Goal: Task Accomplishment & Management: Use online tool/utility

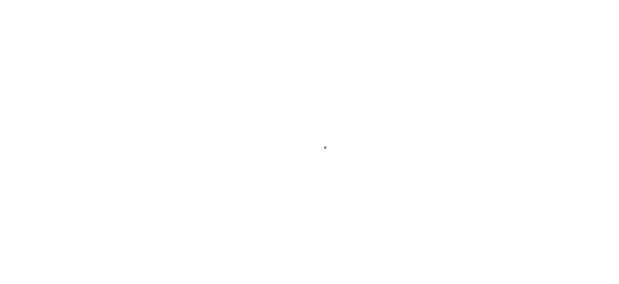
scroll to position [35, 0]
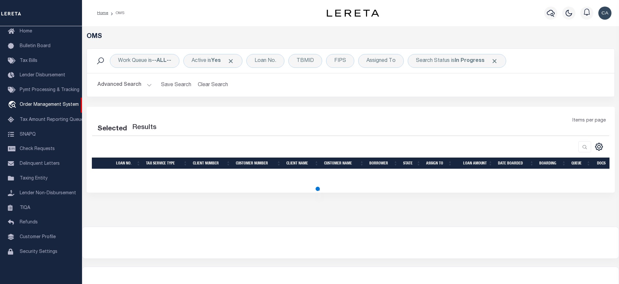
select select "200"
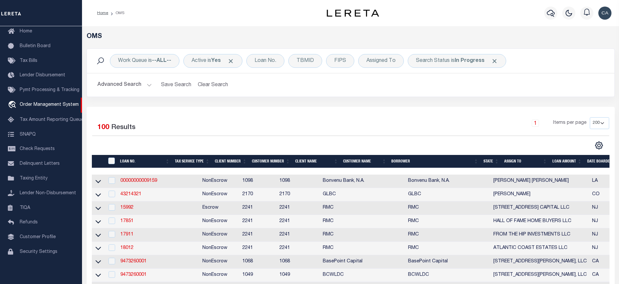
click at [531, 46] on div "OMS" at bounding box center [351, 41] width 538 height 16
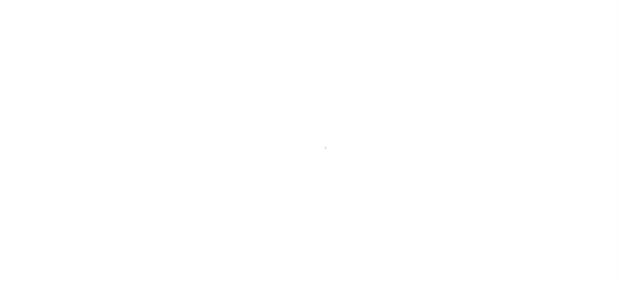
select select "10"
select select "Escrow"
type input "41 FALLING WATER LN"
type input "130238858"
type input "MORGANTOWN WV 26508-8653"
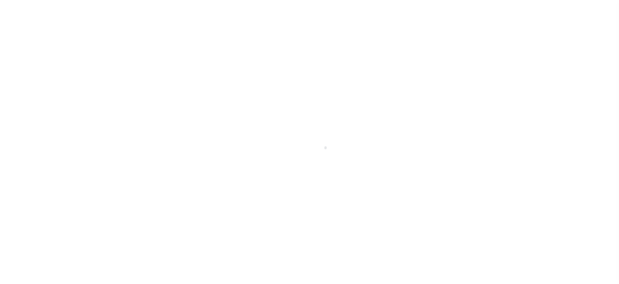
type input "QA-CNUMBER-102134"
type input "WV"
select select
select select "2"
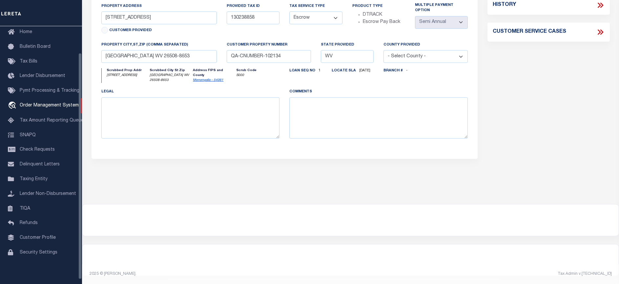
scroll to position [25, 0]
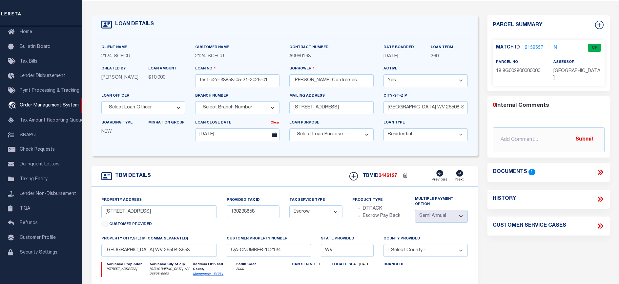
click at [344, 282] on div "Loan seq no 1 Locate Sla 06/27/2025" at bounding box center [331, 272] width 94 height 20
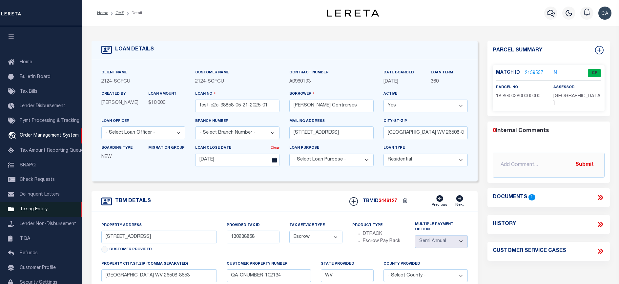
scroll to position [35, 0]
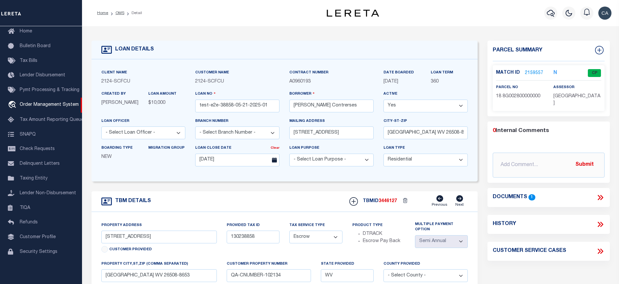
click at [531, 70] on link "2159557" at bounding box center [534, 73] width 18 height 7
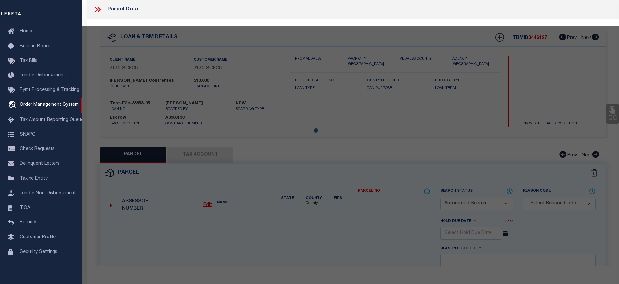
checkbox input "false"
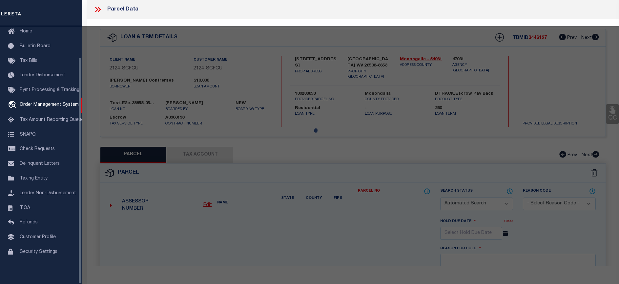
select select "CP"
type input "SIMEONE,JOY A"
select select "ATL"
select select "ADD"
type input "41 FALLING WATER LN"
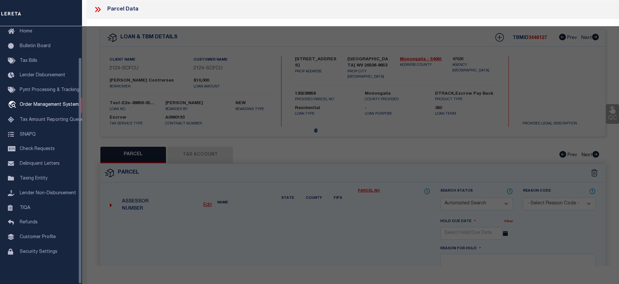
checkbox input "false"
type input "MORGANTOWN, WV 26508"
type textarea "REVISED LOT 77 OR .89 AC PHASE I SECTION D FALLING WATER SUB"
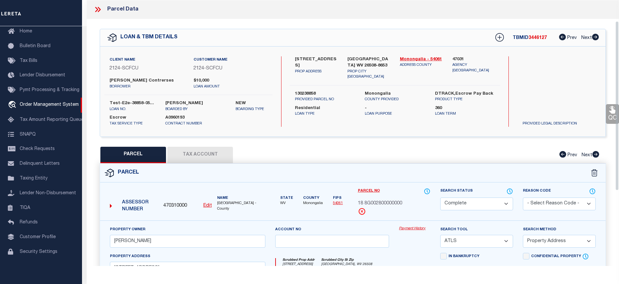
scroll to position [33, 0]
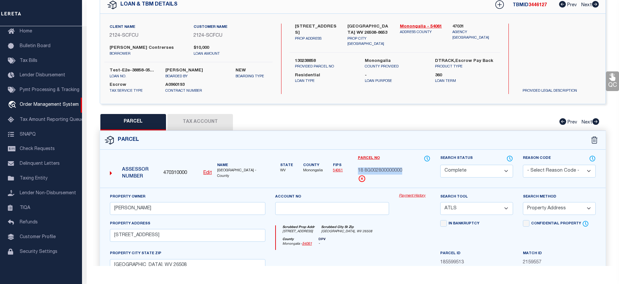
drag, startPoint x: 357, startPoint y: 171, endPoint x: 376, endPoint y: 182, distance: 22.1
click at [376, 182] on div "Parcel No 18 8G002800000000" at bounding box center [394, 169] width 73 height 28
drag, startPoint x: 376, startPoint y: 182, endPoint x: 372, endPoint y: 189, distance: 8.3
click at [372, 189] on div "Property Owner SIMEONE,JOY A Account no Payment History Search Tool -- Select S…" at bounding box center [352, 274] width 505 height 172
click at [381, 181] on div "Parcel No 18 8G002800000000" at bounding box center [394, 169] width 73 height 28
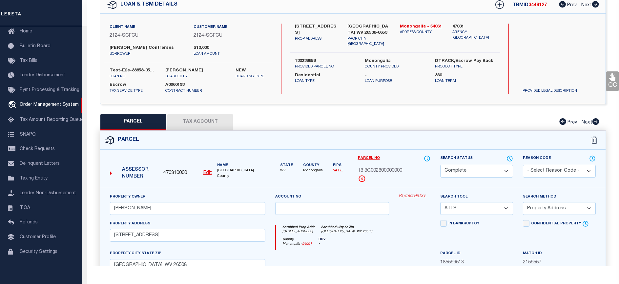
click at [389, 179] on div "Parcel No 18 8G002800000000" at bounding box center [394, 169] width 73 height 28
click at [392, 168] on span "18 8G002800000000" at bounding box center [380, 171] width 44 height 7
drag, startPoint x: 392, startPoint y: 168, endPoint x: 393, endPoint y: 182, distance: 14.2
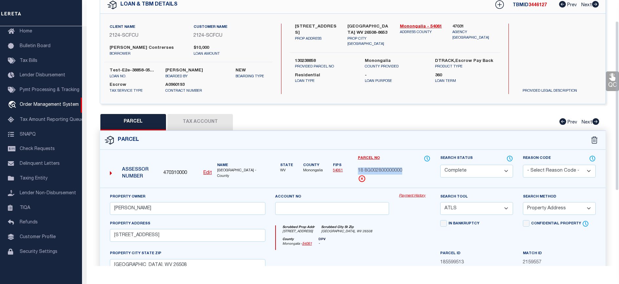
click at [393, 182] on div "Parcel No 18 8G002800000000" at bounding box center [394, 169] width 73 height 28
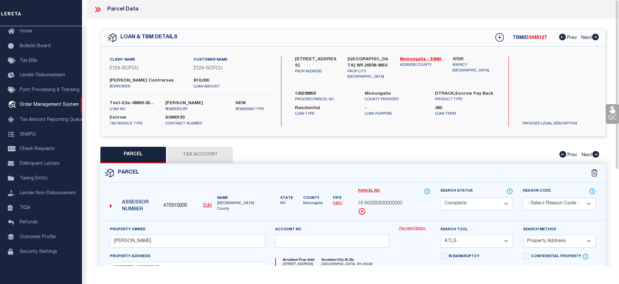
click at [100, 14] on div "Parcel Data" at bounding box center [353, 9] width 532 height 19
click at [94, 15] on div "Parcel Data" at bounding box center [353, 9] width 532 height 19
click at [99, 11] on icon at bounding box center [99, 9] width 3 height 5
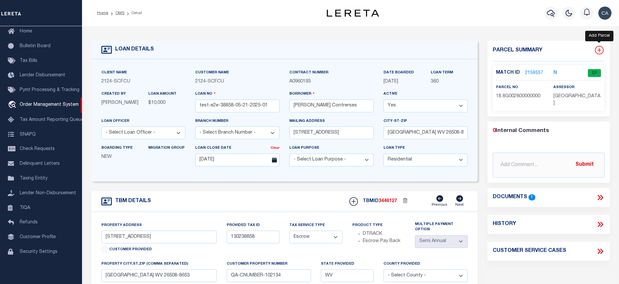
click at [598, 48] on icon at bounding box center [599, 50] width 9 height 9
select select "IP"
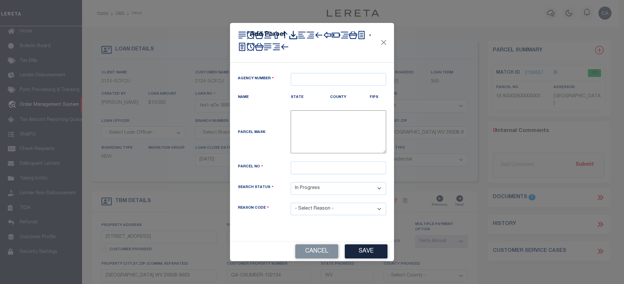
type textarea "-"
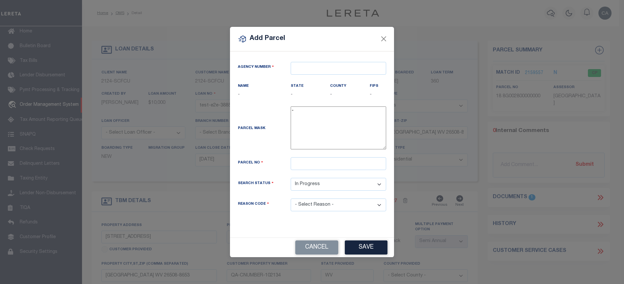
click at [310, 78] on div "Agency Number" at bounding box center [312, 72] width 158 height 21
click at [314, 70] on input "text" at bounding box center [338, 68] width 95 height 13
click at [315, 71] on input "text" at bounding box center [338, 68] width 95 height 13
drag, startPoint x: 245, startPoint y: 66, endPoint x: 296, endPoint y: 69, distance: 51.3
click at [296, 69] on div "Agency Number" at bounding box center [312, 68] width 158 height 13
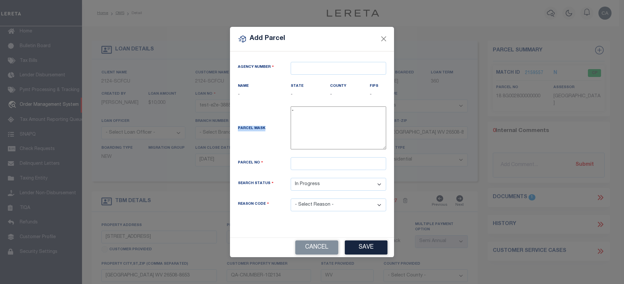
drag, startPoint x: 234, startPoint y: 127, endPoint x: 271, endPoint y: 131, distance: 36.3
click at [271, 131] on div "Parcel Mask" at bounding box center [259, 129] width 53 height 9
drag, startPoint x: 271, startPoint y: 131, endPoint x: 315, endPoint y: 127, distance: 44.2
click at [315, 127] on textarea "-" at bounding box center [338, 128] width 95 height 43
click at [312, 164] on input "text" at bounding box center [338, 163] width 95 height 13
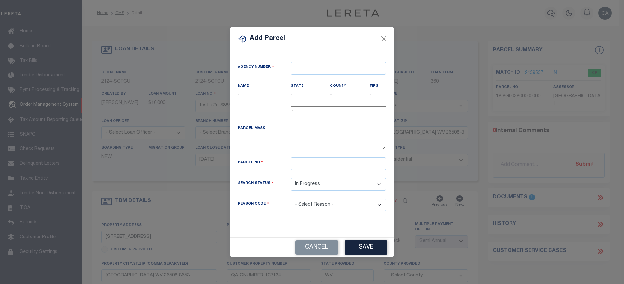
click at [308, 116] on textarea "-" at bounding box center [338, 128] width 95 height 43
drag, startPoint x: 296, startPoint y: 163, endPoint x: 287, endPoint y: 166, distance: 9.4
click at [296, 163] on input "text" at bounding box center [338, 163] width 95 height 13
drag, startPoint x: 234, startPoint y: 160, endPoint x: 265, endPoint y: 164, distance: 30.8
click at [265, 164] on div "Parcel No" at bounding box center [259, 163] width 53 height 9
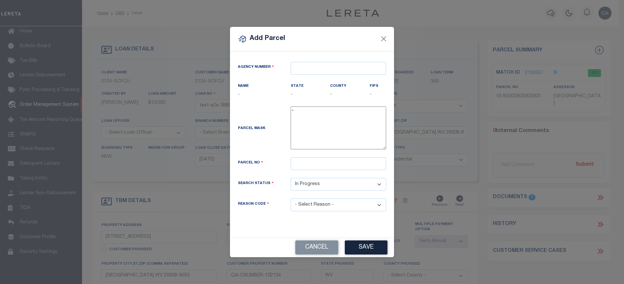
drag, startPoint x: 265, startPoint y: 164, endPoint x: 278, endPoint y: 176, distance: 17.7
click at [276, 176] on div "Parcel No" at bounding box center [312, 167] width 158 height 21
click at [321, 162] on input "text" at bounding box center [338, 163] width 95 height 13
click at [323, 245] on button "Cancel" at bounding box center [316, 248] width 43 height 14
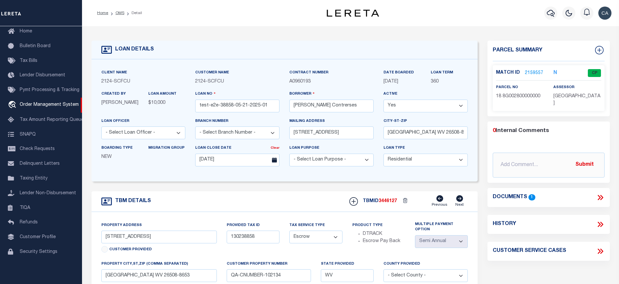
click at [538, 73] on link "2159557" at bounding box center [534, 73] width 18 height 7
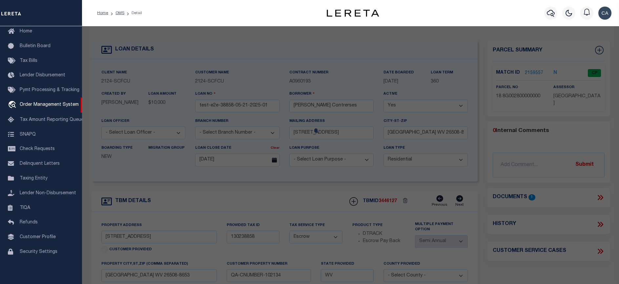
select select "AS"
select select
checkbox input "false"
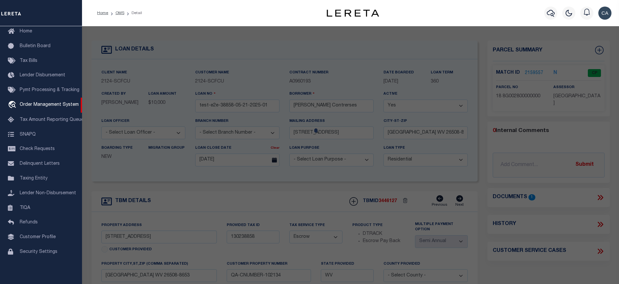
select select "CP"
type input "SIMEONE,JOY A"
select select "ATL"
select select "ADD"
type input "41 FALLING WATER LN"
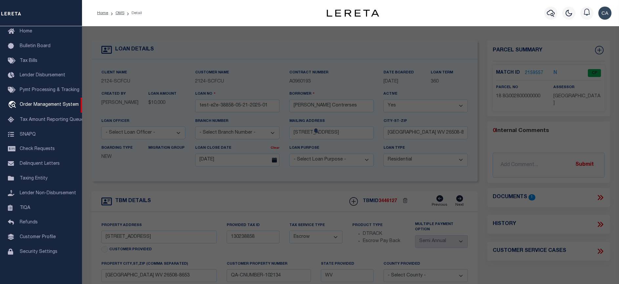
checkbox input "false"
type input "MORGANTOWN, WV 26508"
type textarea "REVISED LOT 77 OR .89 AC PHASE I SECTION D FALLING WATER SUB"
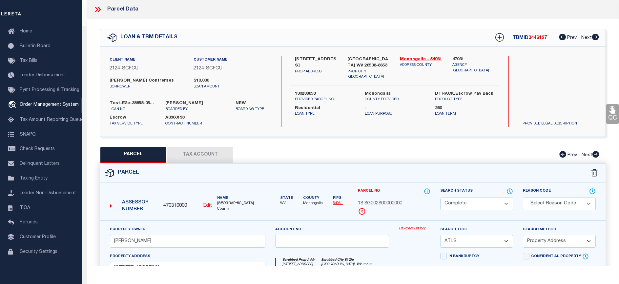
click at [102, 13] on div at bounding box center [100, 9] width 14 height 9
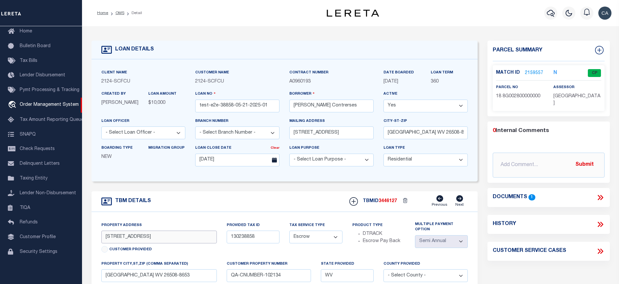
click at [175, 243] on input "41 FALLING WATER LN" at bounding box center [159, 237] width 116 height 13
click at [526, 72] on link "2159557" at bounding box center [534, 73] width 18 height 7
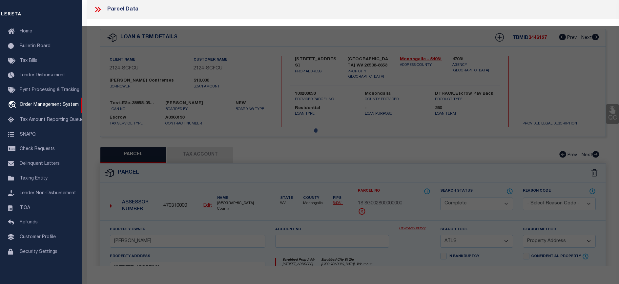
select select "AS"
select select
checkbox input "false"
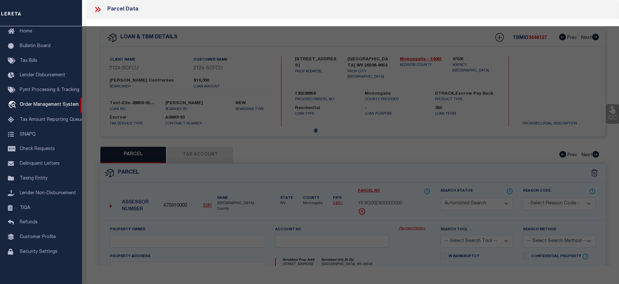
select select "CP"
type input "SIMEONE,JOY A"
select select "ATL"
select select "ADD"
type input "41 FALLING WATER LN"
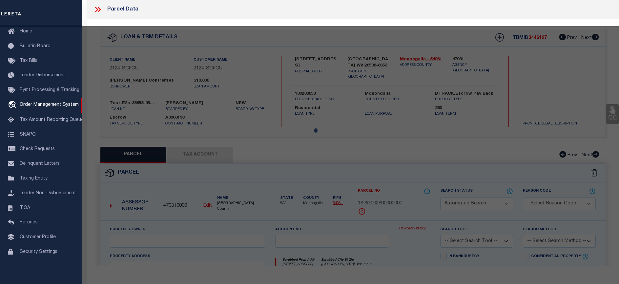
checkbox input "false"
type input "MORGANTOWN, WV 26508"
type textarea "REVISED LOT 77 OR .89 AC PHASE I SECTION D FALLING WATER SUB"
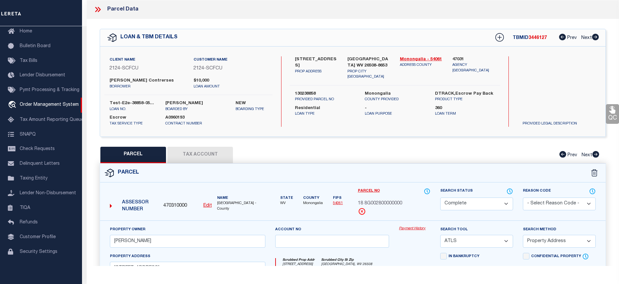
click at [93, 12] on div "Parcel Data" at bounding box center [353, 9] width 532 height 19
click at [99, 10] on icon at bounding box center [97, 9] width 9 height 9
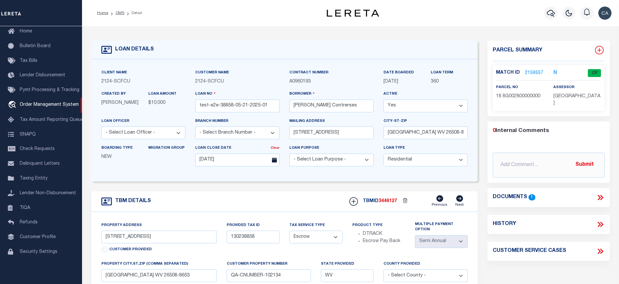
click at [595, 48] on icon at bounding box center [599, 50] width 9 height 9
select select "IP"
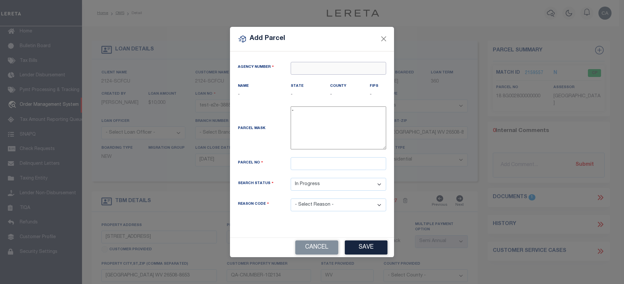
click at [327, 65] on input "text" at bounding box center [338, 68] width 95 height 13
paste input "470310000"
type input "470310000"
click at [329, 79] on div "470310000 : MONONGALIA COUNTY" at bounding box center [342, 80] width 103 height 10
type textarea "$$$$$$"
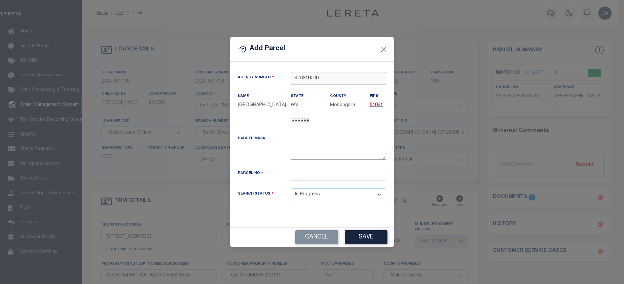
type input "470310000"
click at [316, 141] on textarea "-" at bounding box center [338, 138] width 95 height 43
click at [316, 175] on input "text" at bounding box center [338, 174] width 95 height 13
click at [312, 130] on textarea "-" at bounding box center [338, 138] width 95 height 43
drag, startPoint x: 314, startPoint y: 127, endPoint x: 281, endPoint y: 127, distance: 32.5
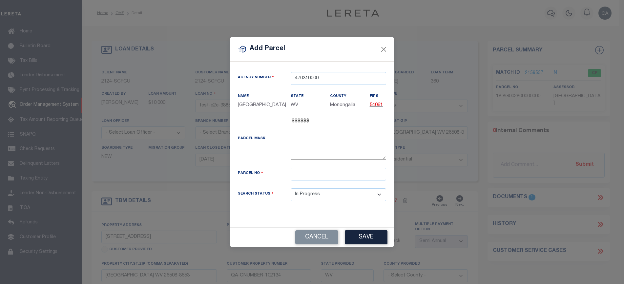
click at [281, 127] on div "Parcel Mask -" at bounding box center [312, 140] width 158 height 46
drag, startPoint x: 281, startPoint y: 127, endPoint x: 328, endPoint y: 140, distance: 48.6
click at [328, 140] on textarea "-" at bounding box center [338, 138] width 95 height 43
click at [355, 175] on input "text" at bounding box center [338, 174] width 95 height 13
click at [353, 181] on input "text" at bounding box center [338, 174] width 95 height 13
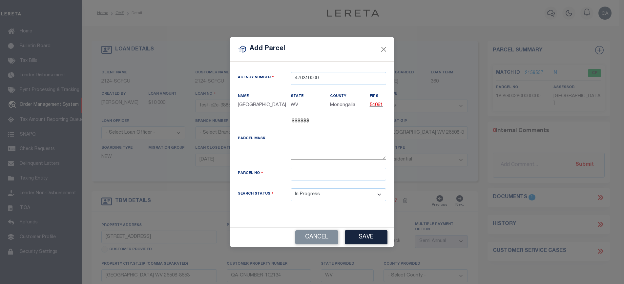
drag, startPoint x: 324, startPoint y: 132, endPoint x: 292, endPoint y: 131, distance: 32.5
click at [292, 131] on textarea "-" at bounding box center [338, 138] width 95 height 43
drag, startPoint x: 292, startPoint y: 131, endPoint x: 309, endPoint y: 142, distance: 20.7
click at [310, 143] on textarea "-" at bounding box center [338, 138] width 95 height 43
click at [314, 125] on textarea "-" at bounding box center [338, 138] width 95 height 43
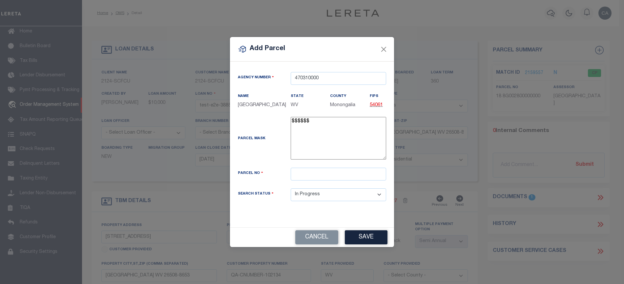
drag, startPoint x: 324, startPoint y: 126, endPoint x: 237, endPoint y: 133, distance: 87.2
click at [237, 133] on div "Parcel Mask -" at bounding box center [312, 140] width 158 height 46
drag, startPoint x: 237, startPoint y: 133, endPoint x: 287, endPoint y: 151, distance: 52.4
click at [287, 151] on div "-" at bounding box center [338, 140] width 105 height 46
click at [309, 137] on textarea "-" at bounding box center [338, 138] width 95 height 43
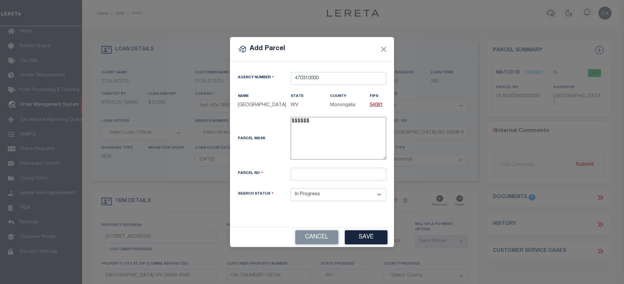
drag, startPoint x: 310, startPoint y: 141, endPoint x: 187, endPoint y: 138, distance: 123.7
click at [187, 138] on div "Add Parcel Agency Number 470310000 Name State -" at bounding box center [312, 142] width 624 height 284
click at [327, 156] on textarea "-" at bounding box center [338, 138] width 95 height 43
click at [331, 137] on textarea "-" at bounding box center [338, 138] width 95 height 43
drag, startPoint x: 349, startPoint y: 139, endPoint x: 252, endPoint y: 140, distance: 97.4
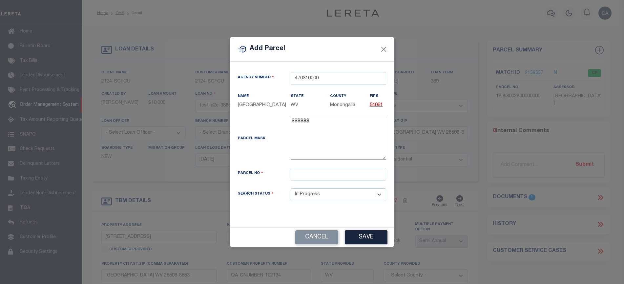
click at [252, 140] on div "Parcel Mask -" at bounding box center [312, 140] width 158 height 46
drag, startPoint x: 252, startPoint y: 140, endPoint x: 276, endPoint y: 153, distance: 28.0
click at [276, 153] on div "Parcel Mask -" at bounding box center [312, 140] width 158 height 46
click at [308, 179] on input "text" at bounding box center [338, 174] width 95 height 13
click at [316, 140] on textarea "-" at bounding box center [338, 138] width 95 height 43
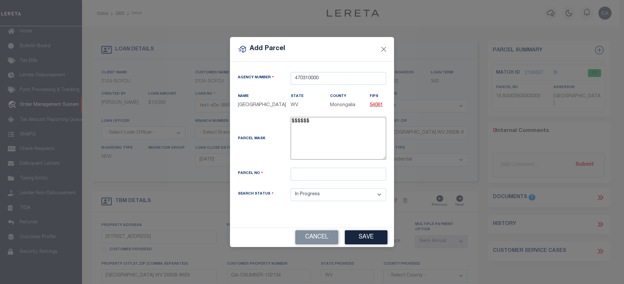
drag, startPoint x: 318, startPoint y: 135, endPoint x: 266, endPoint y: 135, distance: 52.1
click at [266, 135] on div "Parcel Mask -" at bounding box center [312, 140] width 158 height 46
drag, startPoint x: 266, startPoint y: 135, endPoint x: 300, endPoint y: 138, distance: 34.2
click at [300, 138] on textarea "-" at bounding box center [338, 138] width 95 height 43
drag, startPoint x: 319, startPoint y: 128, endPoint x: 269, endPoint y: 127, distance: 50.2
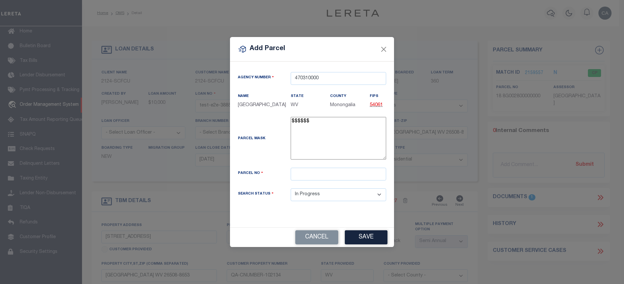
click at [269, 127] on div "Parcel Mask -" at bounding box center [312, 140] width 158 height 46
drag, startPoint x: 236, startPoint y: 145, endPoint x: 302, endPoint y: 144, distance: 65.6
click at [301, 144] on div "Parcel Mask -" at bounding box center [312, 140] width 158 height 46
drag, startPoint x: 302, startPoint y: 144, endPoint x: 271, endPoint y: 138, distance: 31.5
click at [283, 160] on div "Parcel Mask -" at bounding box center [312, 140] width 158 height 46
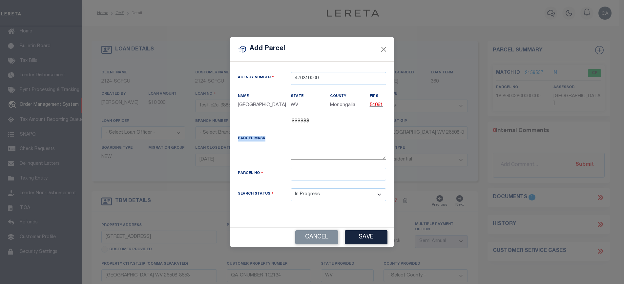
click at [306, 137] on textarea "-" at bounding box center [338, 138] width 95 height 43
click at [313, 130] on textarea "-" at bounding box center [338, 138] width 95 height 43
click at [303, 129] on textarea "-" at bounding box center [338, 138] width 95 height 43
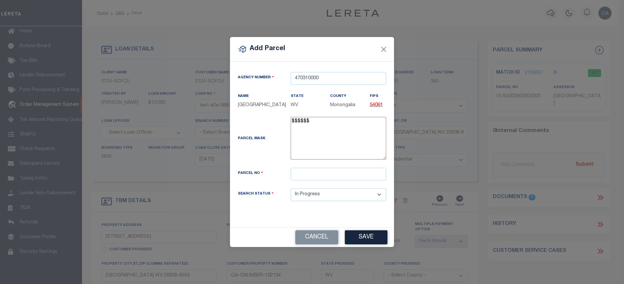
click at [314, 131] on textarea "-" at bounding box center [338, 138] width 95 height 43
drag, startPoint x: 329, startPoint y: 127, endPoint x: 278, endPoint y: 127, distance: 51.2
click at [278, 127] on div "Parcel Mask -" at bounding box center [312, 140] width 158 height 46
drag, startPoint x: 278, startPoint y: 127, endPoint x: 315, endPoint y: 134, distance: 37.6
click at [315, 134] on textarea "-" at bounding box center [338, 138] width 95 height 43
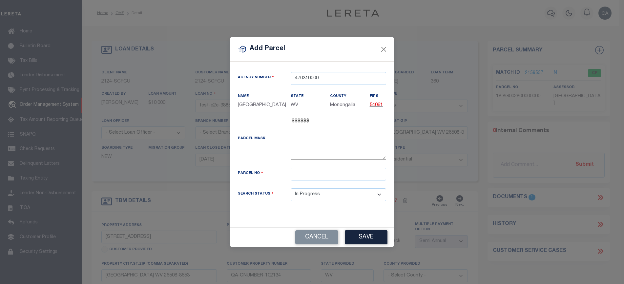
click at [306, 124] on textarea "-" at bounding box center [338, 138] width 95 height 43
click at [348, 137] on textarea "-" at bounding box center [338, 138] width 95 height 43
drag, startPoint x: 334, startPoint y: 122, endPoint x: 129, endPoint y: 121, distance: 205.6
click at [129, 121] on div "Add Parcel Agency Number 470310000 Name State -" at bounding box center [312, 142] width 624 height 284
click at [285, 122] on div "Parcel Mask -" at bounding box center [312, 140] width 158 height 46
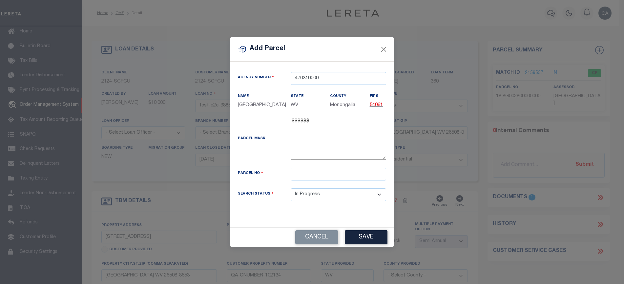
drag, startPoint x: 348, startPoint y: 135, endPoint x: 209, endPoint y: 135, distance: 139.4
click at [209, 135] on div "Add Parcel Agency Number 470310000 Name State -" at bounding box center [312, 142] width 624 height 284
drag, startPoint x: 209, startPoint y: 135, endPoint x: 320, endPoint y: 138, distance: 111.5
click at [320, 138] on textarea "-" at bounding box center [338, 138] width 95 height 43
click at [328, 241] on button "Cancel" at bounding box center [316, 238] width 43 height 14
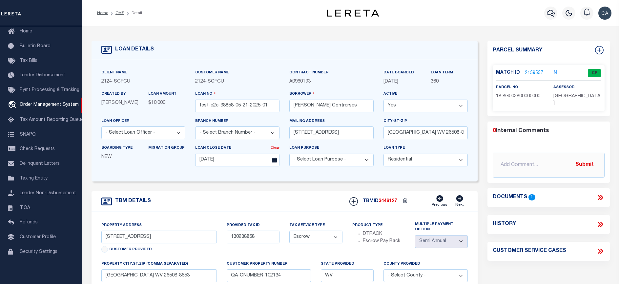
click at [372, 91] on div "Borrower Carlos R. Contrerses" at bounding box center [331, 102] width 84 height 22
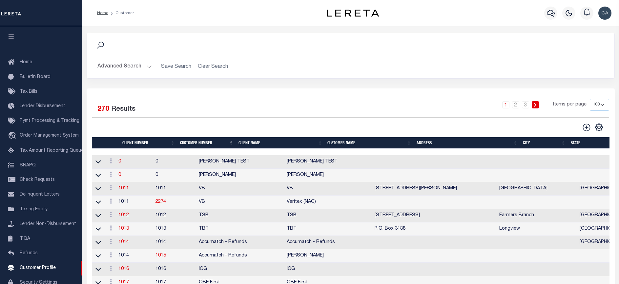
scroll to position [30, 0]
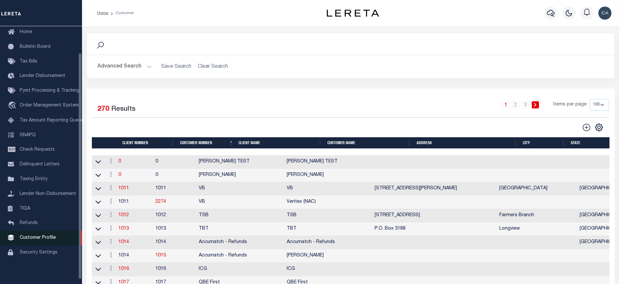
click at [55, 240] on link "Customer Profile" at bounding box center [41, 238] width 82 height 15
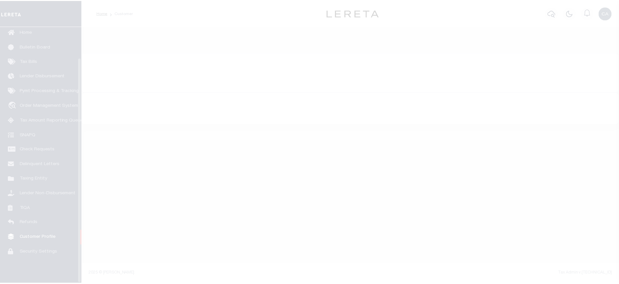
scroll to position [35, 0]
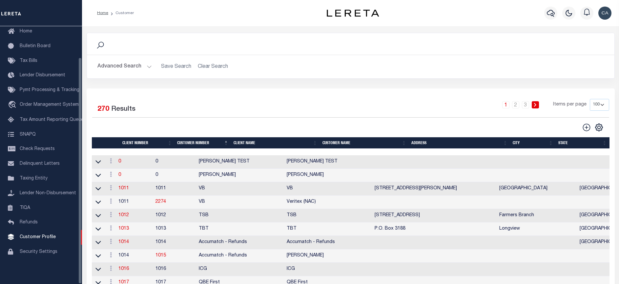
click at [132, 63] on button "Advanced Search" at bounding box center [124, 66] width 54 height 13
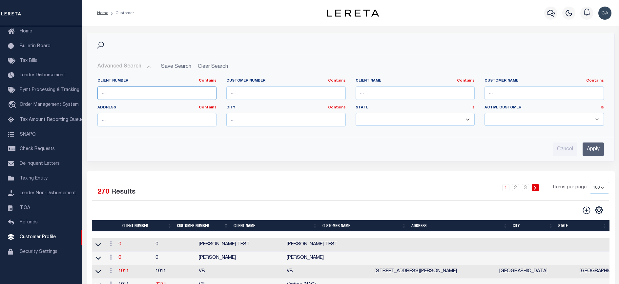
click at [155, 96] on input "text" at bounding box center [156, 93] width 119 height 13
paste input "470310000"
type input "470310000"
click at [596, 151] on input "Apply" at bounding box center [592, 149] width 21 height 13
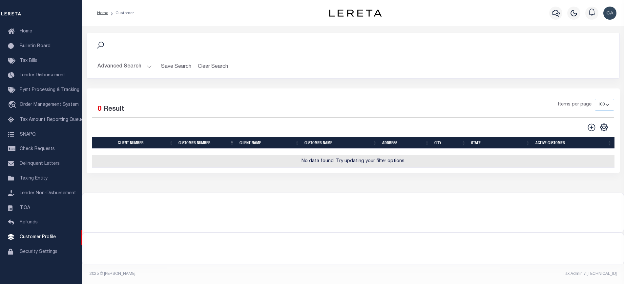
click at [137, 59] on div "Advanced Search Save Search Clear Search CustomerSearchGridWrapper_dynamictable…" at bounding box center [353, 66] width 532 height 23
click at [137, 63] on button "Advanced Search" at bounding box center [124, 66] width 54 height 13
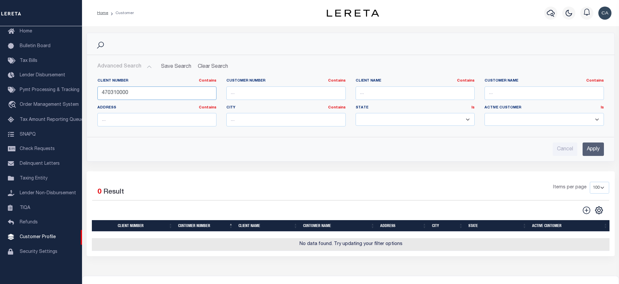
click at [140, 94] on input "470310000" at bounding box center [156, 93] width 119 height 13
click at [175, 95] on input "470310000" at bounding box center [156, 93] width 119 height 13
click at [174, 95] on input "470310000" at bounding box center [156, 93] width 119 height 13
click at [144, 91] on input "text" at bounding box center [156, 93] width 119 height 13
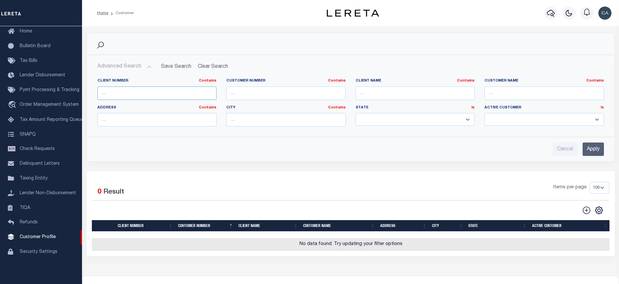
paste input "470310000"
type input "47031"
click at [587, 153] on input "Apply" at bounding box center [592, 149] width 21 height 13
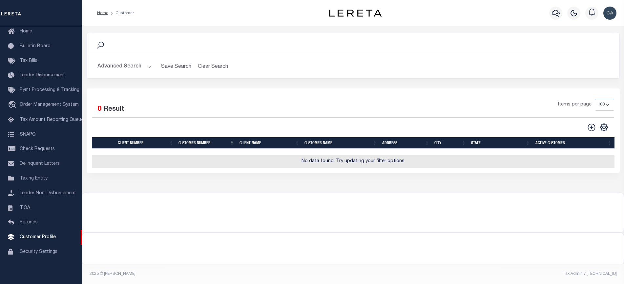
click at [109, 59] on div "Advanced Search Save Search Clear Search CustomerSearchGridWrapper_dynamictable…" at bounding box center [353, 66] width 532 height 23
click at [116, 67] on button "Advanced Search" at bounding box center [124, 66] width 54 height 13
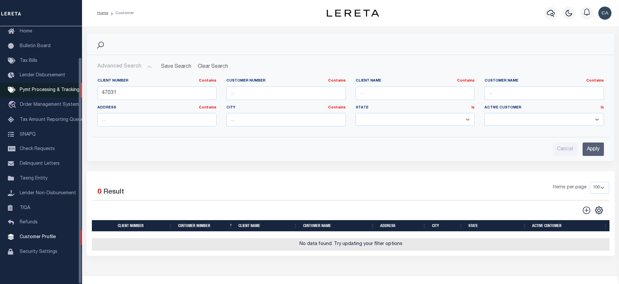
scroll to position [0, 0]
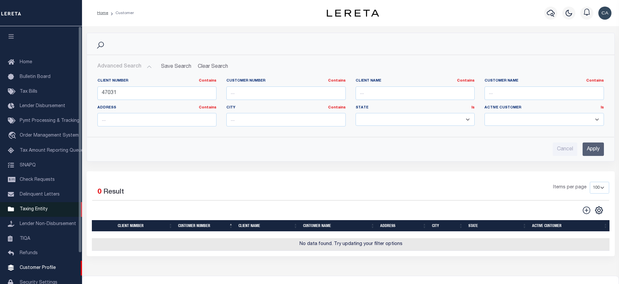
click at [46, 211] on span "Taxing Entity" at bounding box center [34, 209] width 28 height 5
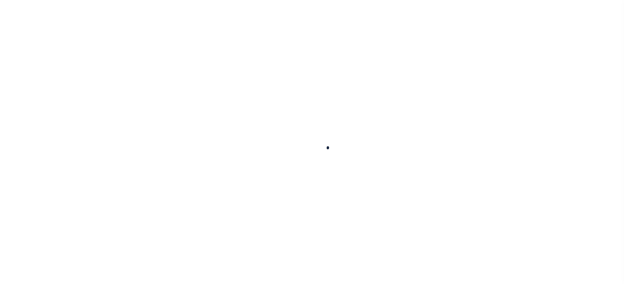
select select
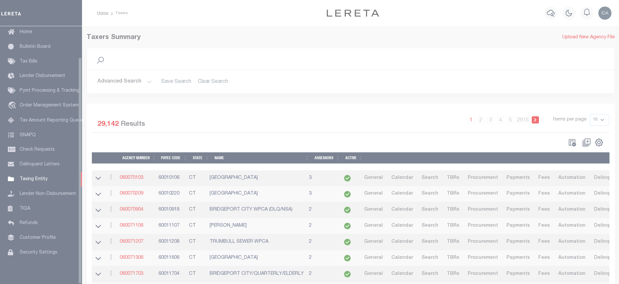
scroll to position [35, 0]
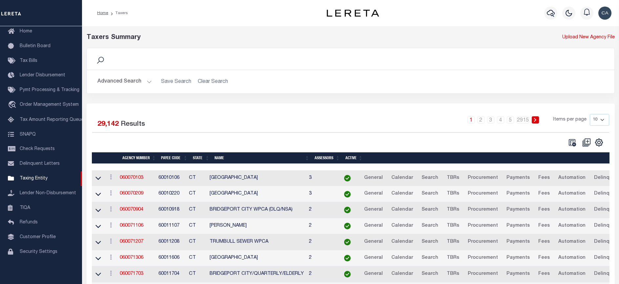
click at [136, 78] on button "Advanced Search" at bounding box center [124, 81] width 54 height 13
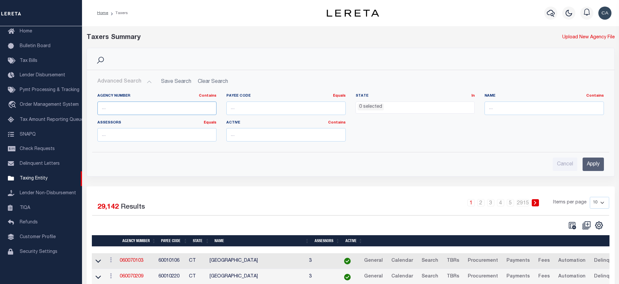
click at [151, 106] on input "text" at bounding box center [156, 108] width 119 height 13
paste input "470310000"
type input "47031"
drag, startPoint x: 600, startPoint y: 157, endPoint x: 597, endPoint y: 160, distance: 4.2
click at [597, 159] on div "Cancel Apply" at bounding box center [350, 162] width 517 height 19
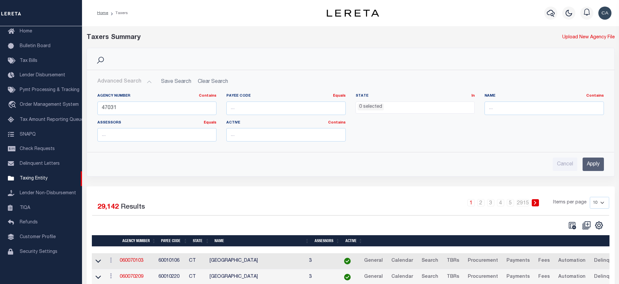
click at [597, 161] on input "Apply" at bounding box center [592, 164] width 21 height 13
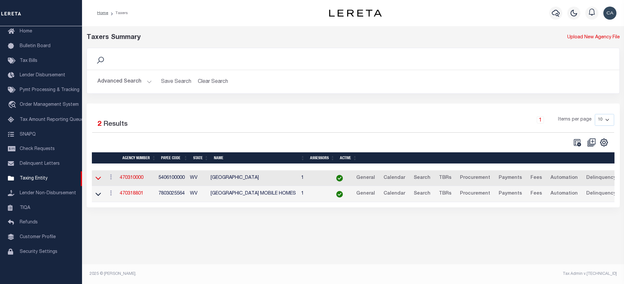
click at [98, 182] on icon at bounding box center [98, 178] width 6 height 7
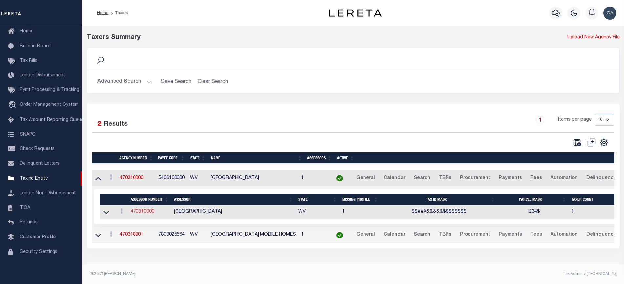
click at [138, 214] on link "470310000" at bounding box center [143, 212] width 24 height 5
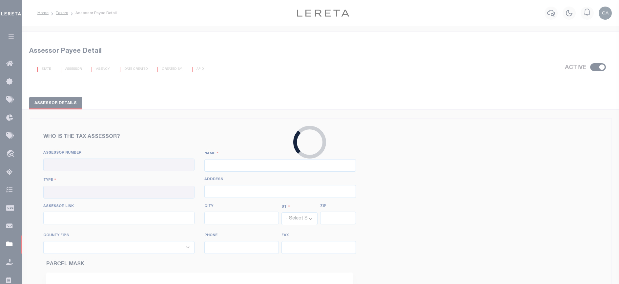
checkbox input "true"
type input "470310000"
type input "[GEOGRAPHIC_DATA]"
type input "00 - County"
type input "[STREET_ADDRESS]"
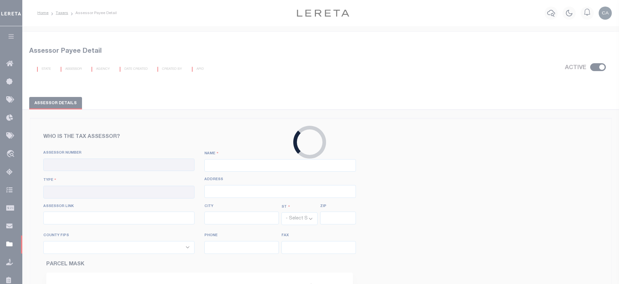
type input "[URL][DOMAIN_NAME]"
type input "Morgantown"
select select "WV"
type input "26505"
type input "[PHONE_NUMBER]"
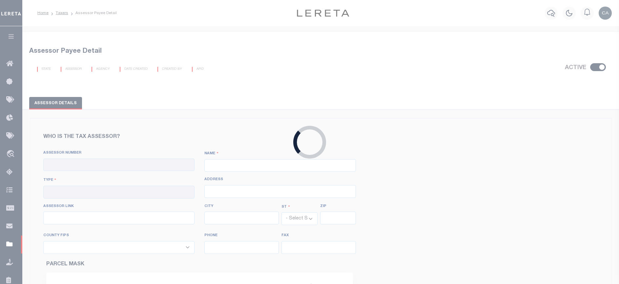
type input "[PHONE_NUMBER]"
select select "54061"
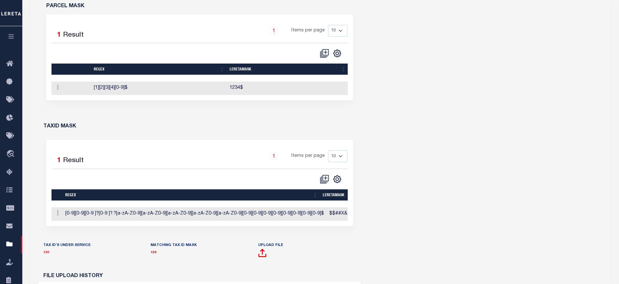
scroll to position [230, 0]
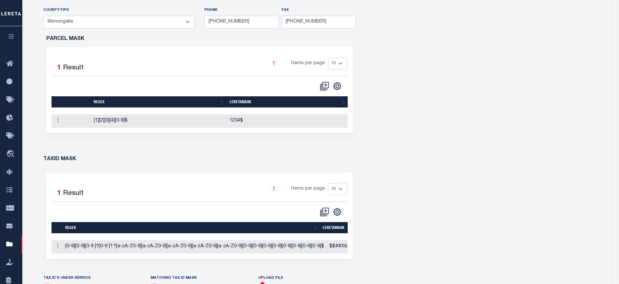
drag, startPoint x: 174, startPoint y: 171, endPoint x: 178, endPoint y: 172, distance: 3.7
click at [175, 171] on div "Who is the tax assessor? Assessor Number 470310000 NAME Type ADDRESS" at bounding box center [199, 149] width 323 height 480
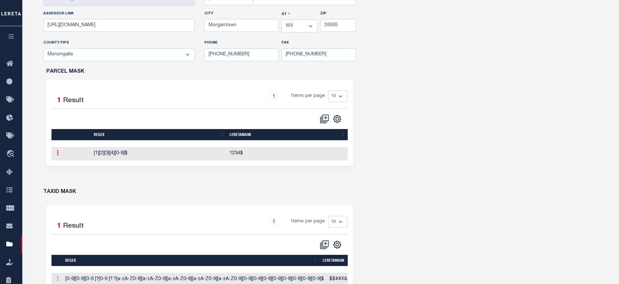
click at [59, 153] on link at bounding box center [57, 153] width 7 height 5
click at [75, 162] on link "Edit Parcel Mask" at bounding box center [80, 163] width 52 height 11
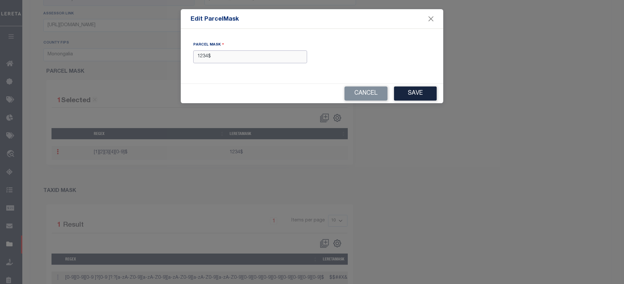
drag, startPoint x: 228, startPoint y: 53, endPoint x: 64, endPoint y: 70, distance: 164.2
click at [65, 73] on form "Edit ParcelMask Parcel Mask 1234$ Cancel Save" at bounding box center [312, 56] width 624 height 94
type input "#"
type input "$$$$$$"
click at [401, 93] on button "Save" at bounding box center [415, 94] width 43 height 14
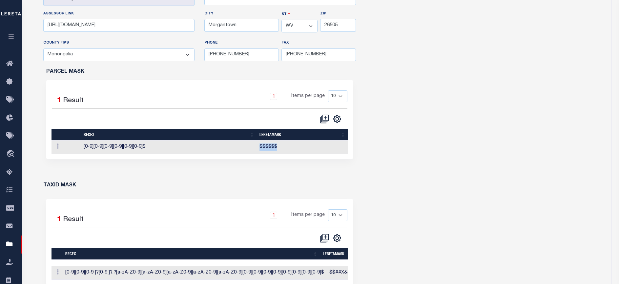
drag, startPoint x: 256, startPoint y: 148, endPoint x: 287, endPoint y: 148, distance: 30.5
click at [287, 148] on tr "Edit Parcel Mask Delete [0-9][0-9][0-9][0-9][0-9][0-9]$ $$$$$$" at bounding box center [199, 147] width 296 height 13
drag, startPoint x: 287, startPoint y: 148, endPoint x: 281, endPoint y: 171, distance: 23.2
click at [281, 171] on div "PARCEL MASK 1 Selected 1 Result 1 Items per page 10 25 50 100" at bounding box center [199, 122] width 323 height 106
click at [271, 143] on td "$$$$$$" at bounding box center [302, 147] width 91 height 13
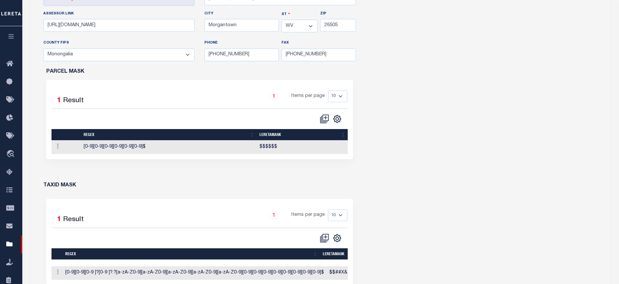
click at [271, 143] on td "$$$$$$" at bounding box center [302, 147] width 91 height 13
drag, startPoint x: 271, startPoint y: 143, endPoint x: 255, endPoint y: 173, distance: 34.2
click at [255, 173] on div "PARCEL MASK 1 Selected 1 Result 1 Items per page 10 25 50 100" at bounding box center [199, 122] width 323 height 106
click at [430, 94] on div "Who is the tax assessor? Assessor Number 470310000 NAME Type CITY" at bounding box center [320, 182] width 581 height 513
click at [91, 157] on div "1 Selected 1 Result 1 Items per page 10 25 50 100" at bounding box center [199, 120] width 307 height 80
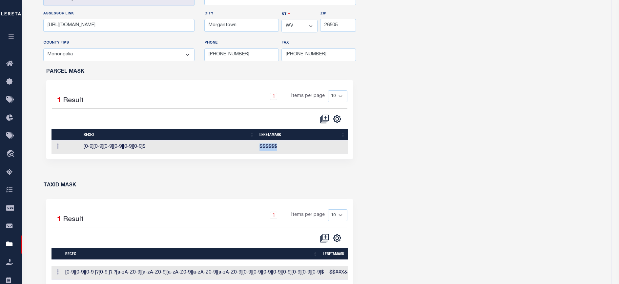
drag, startPoint x: 258, startPoint y: 145, endPoint x: 280, endPoint y: 146, distance: 22.3
click at [280, 146] on td "$$$$$$" at bounding box center [302, 147] width 91 height 13
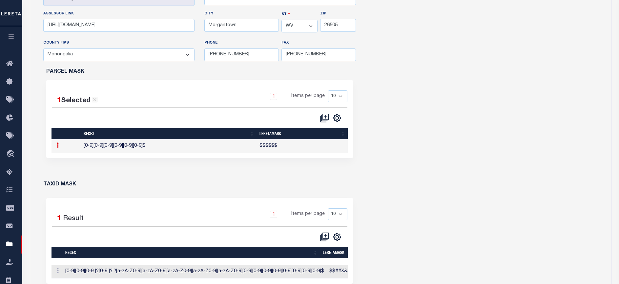
drag, startPoint x: 280, startPoint y: 146, endPoint x: 304, endPoint y: 180, distance: 41.5
click at [311, 179] on div "Who is the tax assessor? Assessor Number 470310000 NAME Type ADDRESS" at bounding box center [199, 178] width 323 height 472
click at [284, 166] on div "PARCEL MASK 1 Selected 1 Result 1 Items per page 10 25 50 100" at bounding box center [199, 121] width 323 height 105
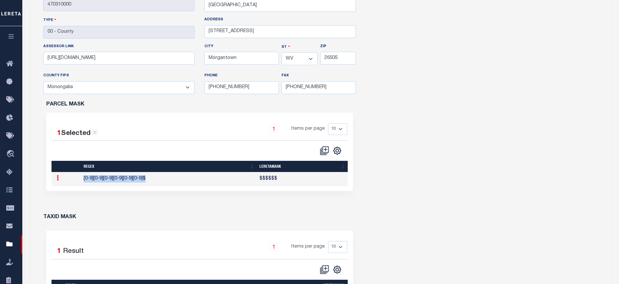
drag, startPoint x: 149, startPoint y: 180, endPoint x: 75, endPoint y: 181, distance: 73.8
click at [72, 181] on tr "Edit Parcel Mask Delete [0-9][0-9][0-9][0-9][0-9][0-9]$ $$$$$$" at bounding box center [199, 179] width 296 height 13
click at [280, 193] on div "PARCEL MASK 1 Selected 1 Result 1 Items per page 10 25 50 100" at bounding box center [199, 154] width 323 height 105
click at [268, 177] on td "$$$$$$" at bounding box center [302, 179] width 91 height 13
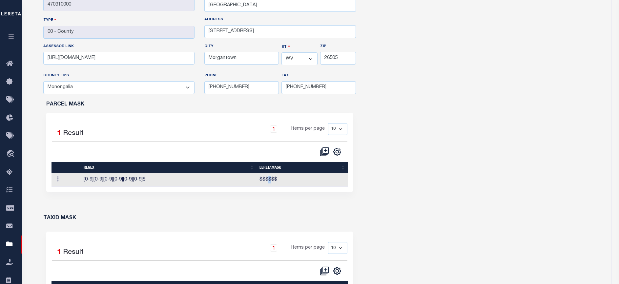
click at [268, 177] on td "$$$$$$" at bounding box center [302, 179] width 91 height 13
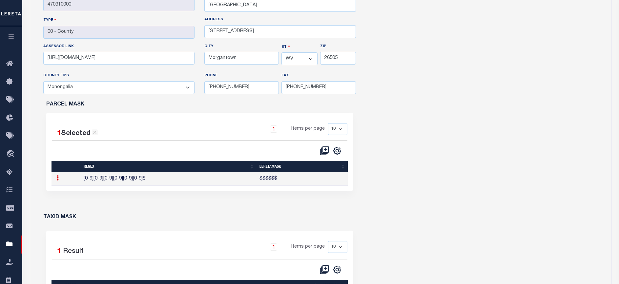
drag, startPoint x: 268, startPoint y: 177, endPoint x: 260, endPoint y: 197, distance: 21.9
click at [260, 197] on div "PARCEL MASK 1 Selected 1 Result 1 Items per page 10 25 50 100" at bounding box center [199, 154] width 323 height 105
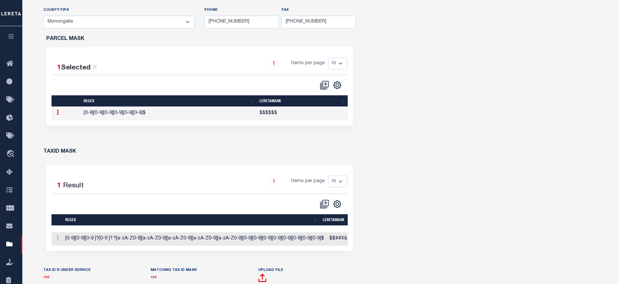
click at [267, 145] on div "Who is the tax assessor? Assessor Number 470310000 NAME Type ADDRESS" at bounding box center [199, 145] width 323 height 472
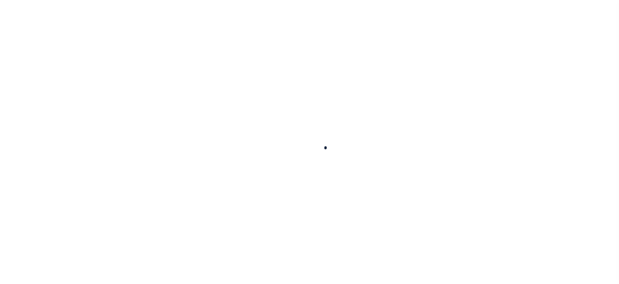
scroll to position [235, 0]
checkbox input "true"
type input "470310000"
type input "[GEOGRAPHIC_DATA]"
type input "00 - County"
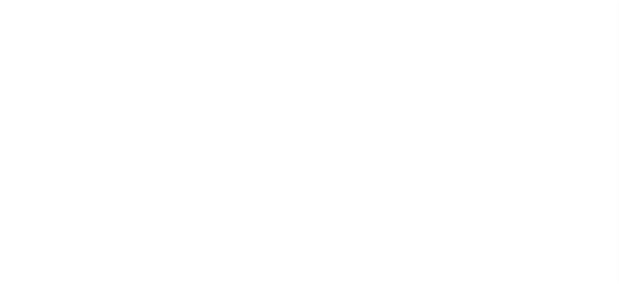
type input "[STREET_ADDRESS]"
type input "[URL][DOMAIN_NAME]"
type input "Morgantown"
select select "WV"
type input "26505"
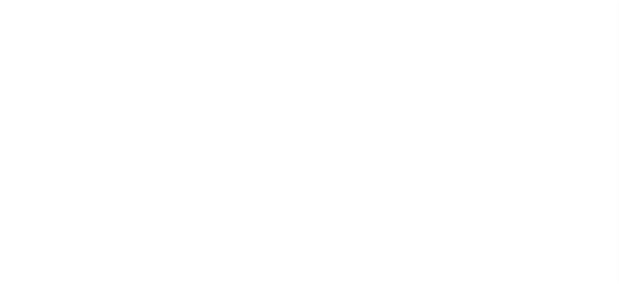
select select "54061"
type input "[PHONE_NUMBER]"
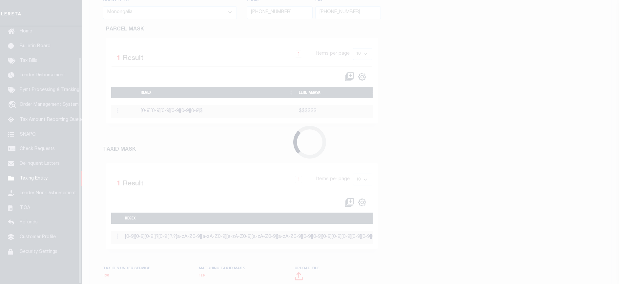
scroll to position [35, 0]
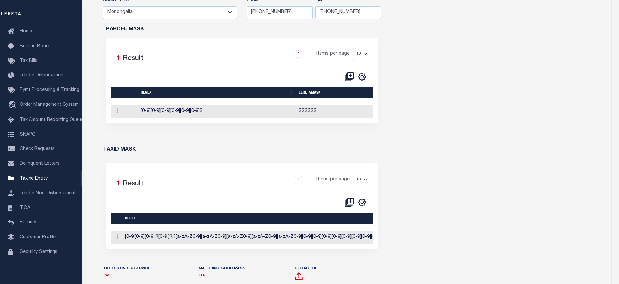
click at [316, 140] on div "PARCEL MASK Selected 1 Result 1 Items per page 10 25 50 100" at bounding box center [242, 83] width 288 height 113
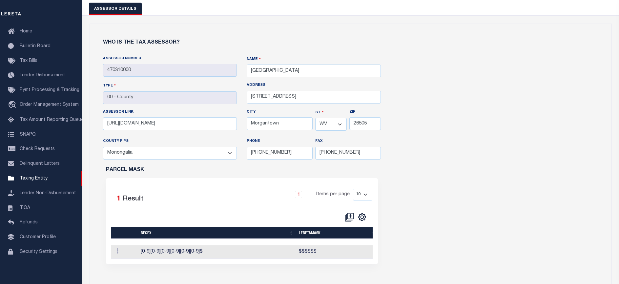
scroll to position [131, 0]
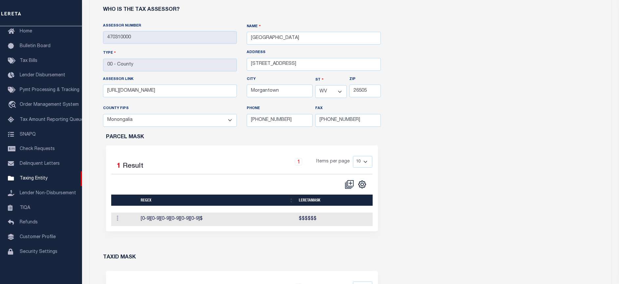
click at [471, 153] on div "Who is the tax assessor? Assessor Number 470310000 NAME Type CITY" at bounding box center [350, 250] width 521 height 519
click at [306, 216] on td "$$$$$$" at bounding box center [337, 219] width 82 height 13
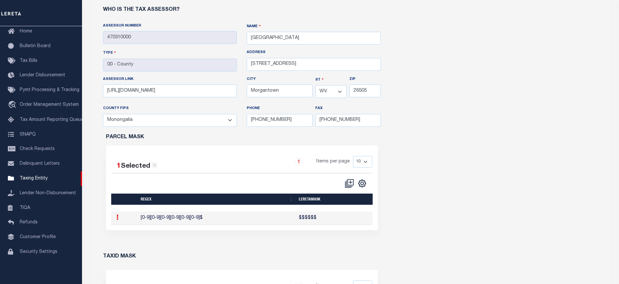
click at [306, 216] on td "$$$$$$" at bounding box center [337, 218] width 82 height 13
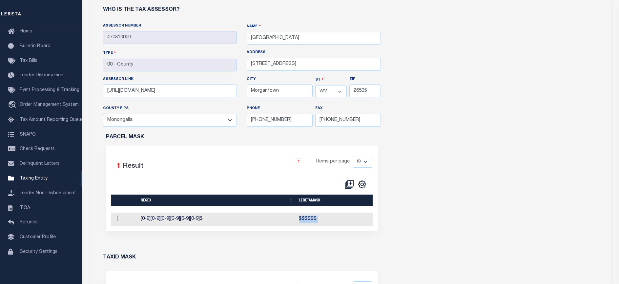
click at [306, 216] on td "$$$$$$" at bounding box center [337, 219] width 82 height 13
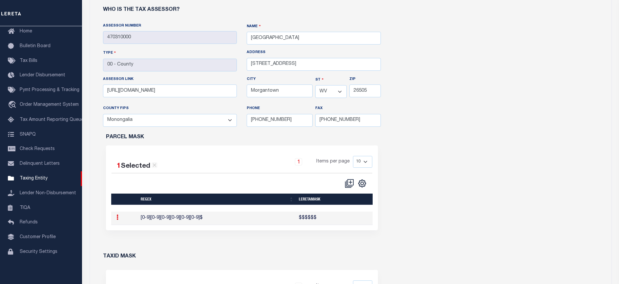
click at [127, 222] on td "Edit Parcel Mask Delete" at bounding box center [124, 218] width 27 height 13
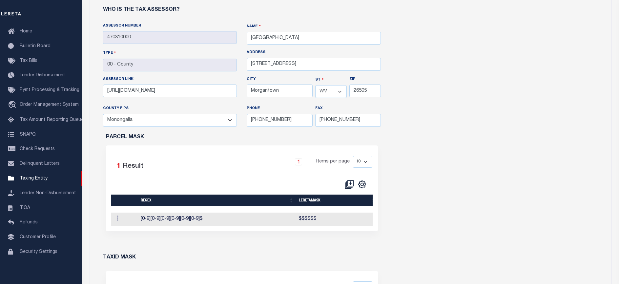
click at [291, 248] on div "PARCEL MASK 1 Selected 1 Result 1 Items per page 10 25 50 100" at bounding box center [242, 191] width 288 height 113
drag, startPoint x: 294, startPoint y: 221, endPoint x: 331, endPoint y: 218, distance: 37.2
click at [330, 218] on tr "Edit Parcel Mask Delete [0-9][0-9][0-9][0-9][0-9][0-9]$ $$$$$$" at bounding box center [244, 219] width 267 height 13
drag, startPoint x: 331, startPoint y: 218, endPoint x: 344, endPoint y: 240, distance: 25.1
click at [344, 240] on div "PARCEL MASK 1 Selected 1 Result 1 Items per page 10 25 50 100" at bounding box center [242, 191] width 288 height 113
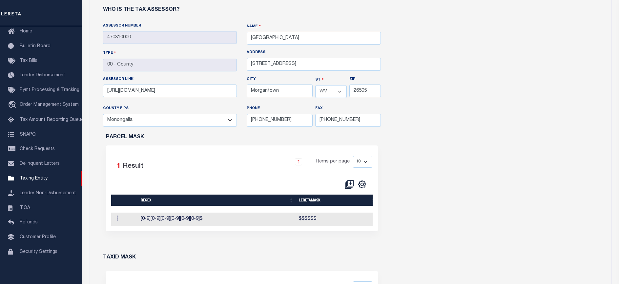
click at [474, 212] on div "Who is the tax assessor? Assessor Number 470310000 NAME Type CITY" at bounding box center [350, 250] width 521 height 519
